Goal: Navigation & Orientation: Go to known website

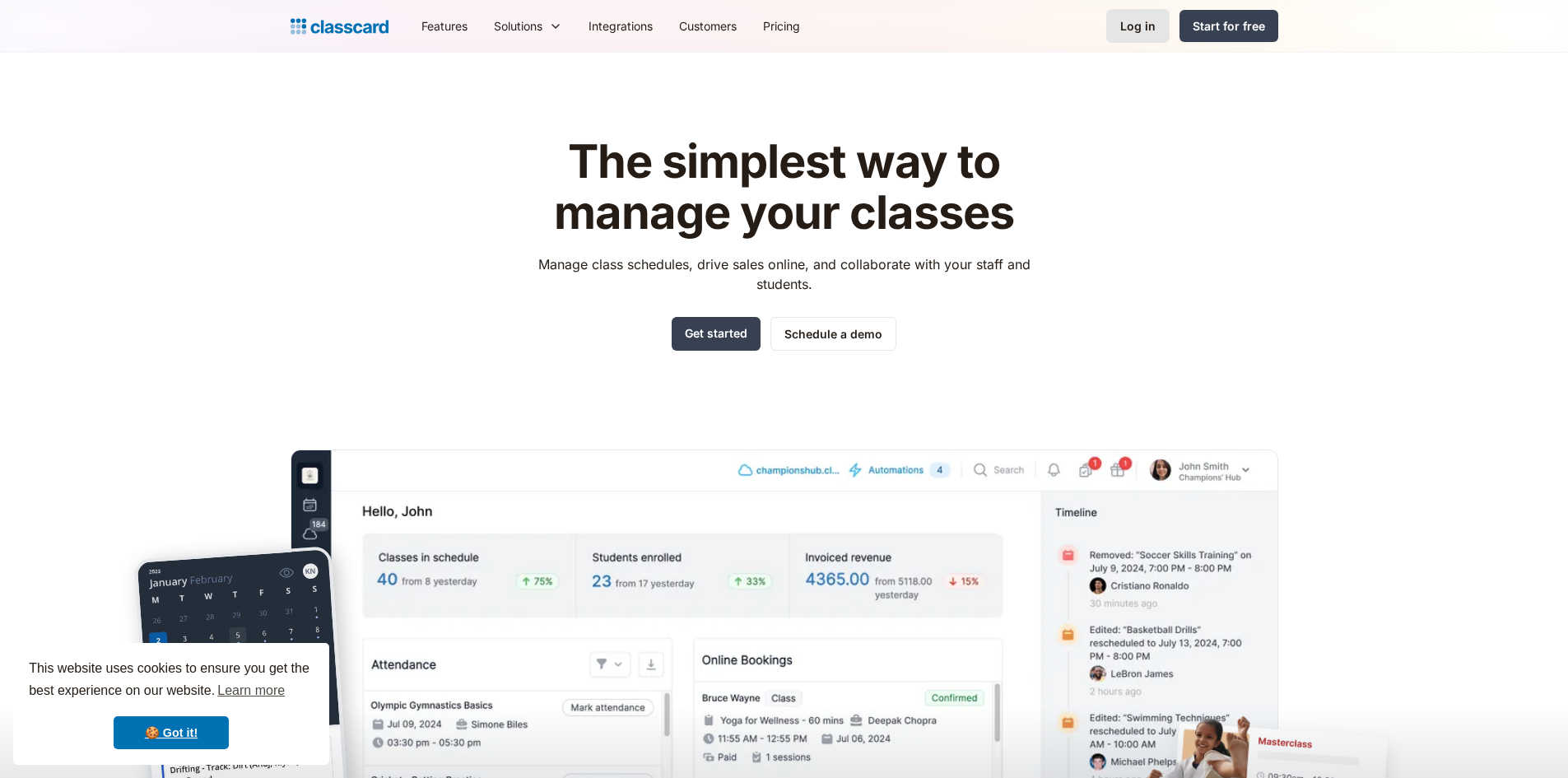
click at [1143, 19] on div "Log in" at bounding box center [1138, 26] width 36 height 17
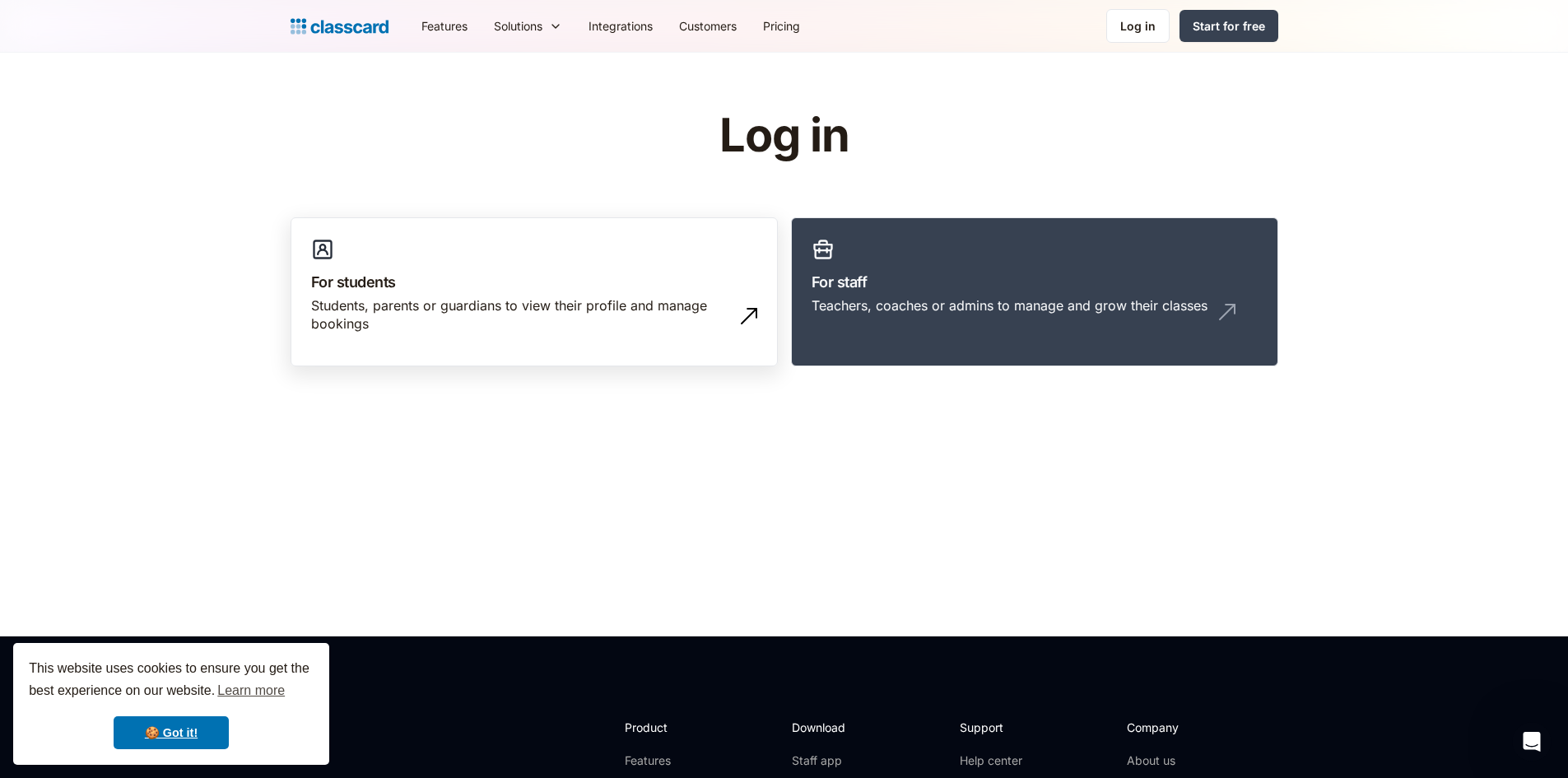
click at [597, 319] on div "Students, parents or guardians to view their profile and manage bookings" at bounding box center [517, 315] width 413 height 37
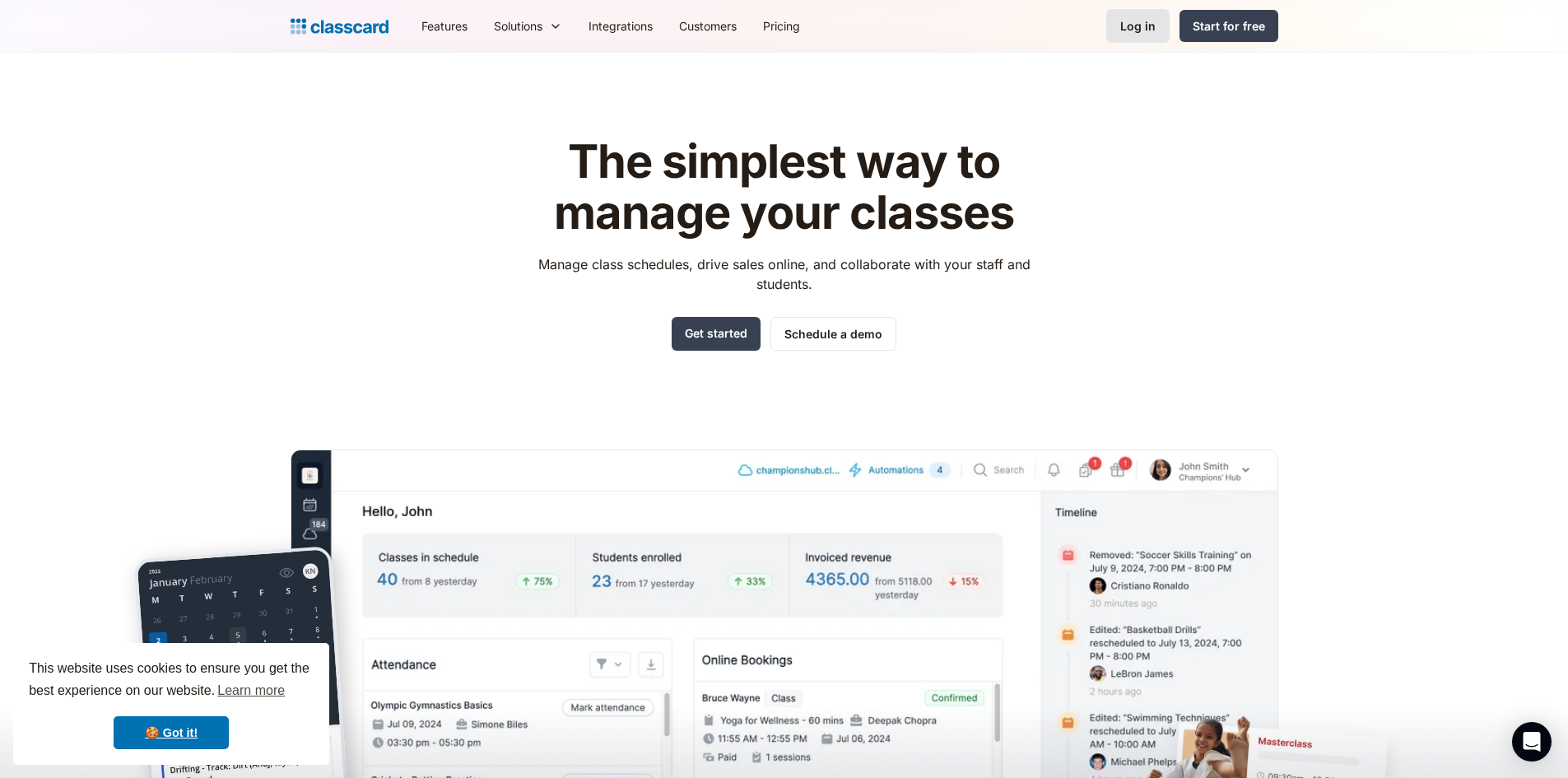
click at [1149, 32] on div "Log in" at bounding box center [1138, 26] width 36 height 17
